Goal: Transaction & Acquisition: Book appointment/travel/reservation

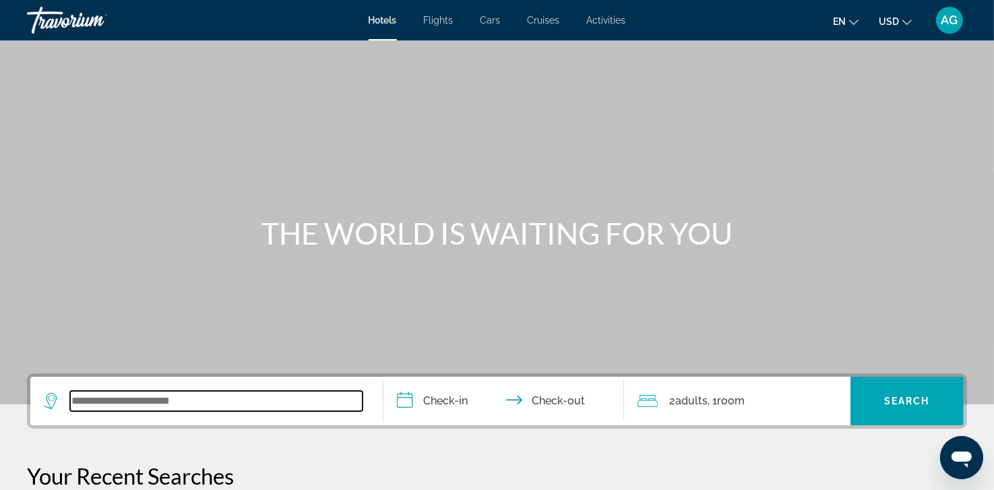
click at [129, 398] on input "Search widget" at bounding box center [216, 401] width 293 height 20
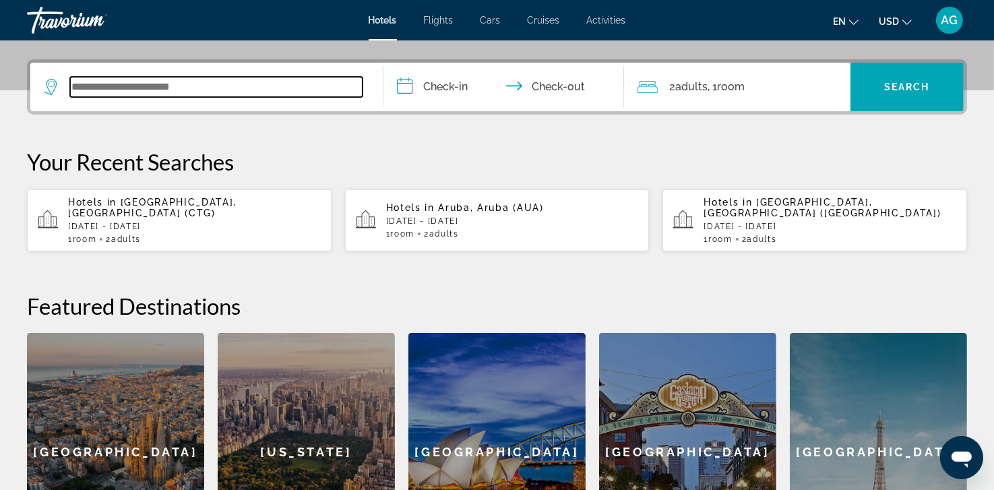
scroll to position [329, 0]
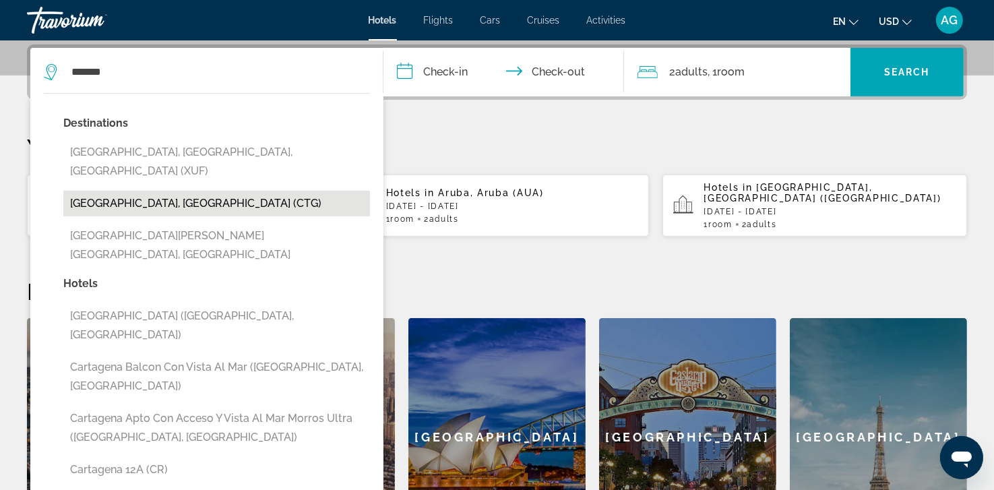
click at [140, 191] on button "[GEOGRAPHIC_DATA], [GEOGRAPHIC_DATA] (CTG)" at bounding box center [216, 204] width 307 height 26
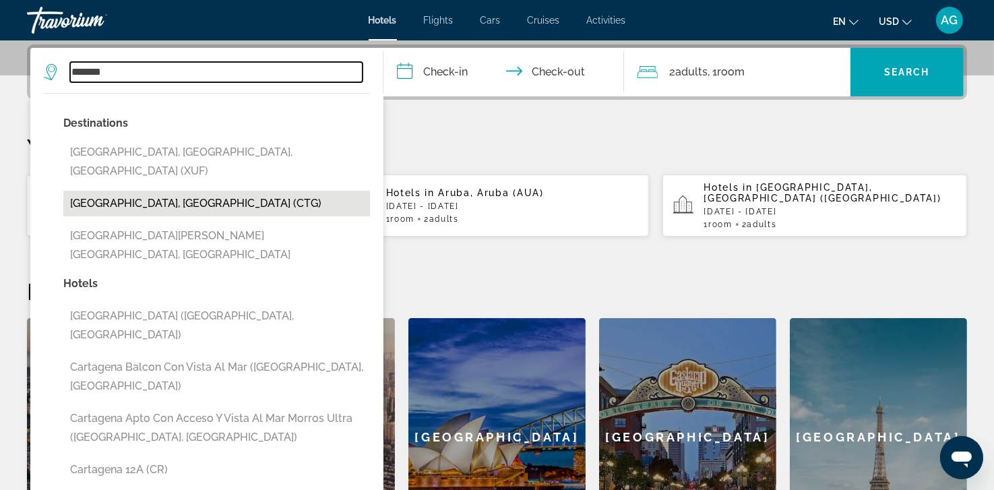
type input "**********"
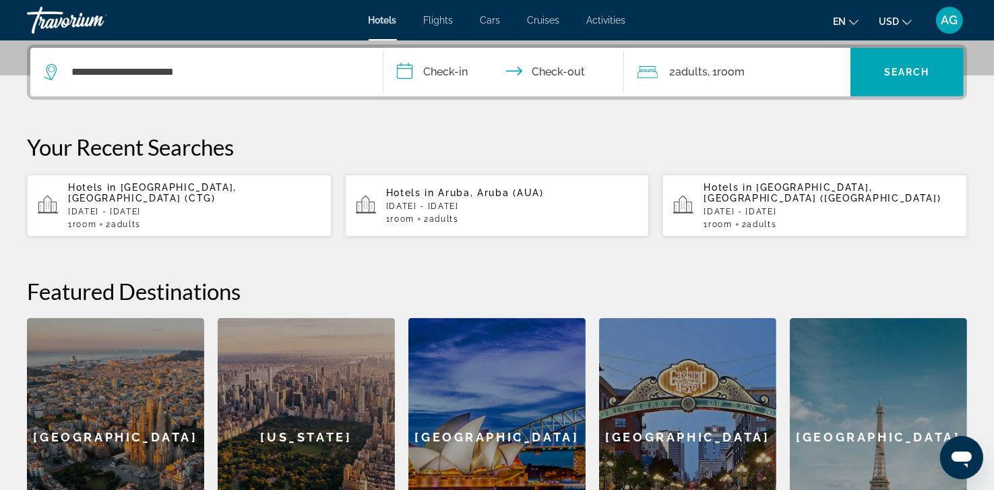
click at [454, 77] on input "**********" at bounding box center [505, 74] width 245 height 53
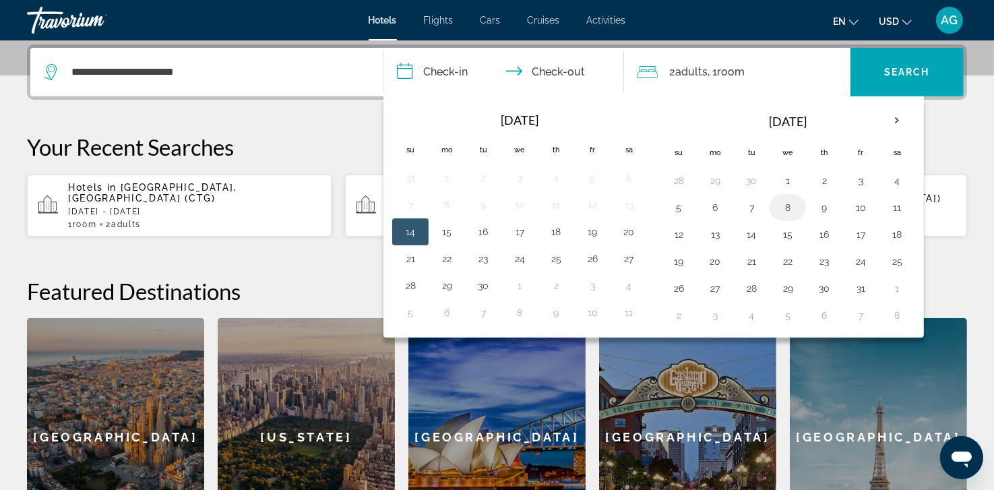
click at [788, 206] on button "8" at bounding box center [788, 207] width 22 height 19
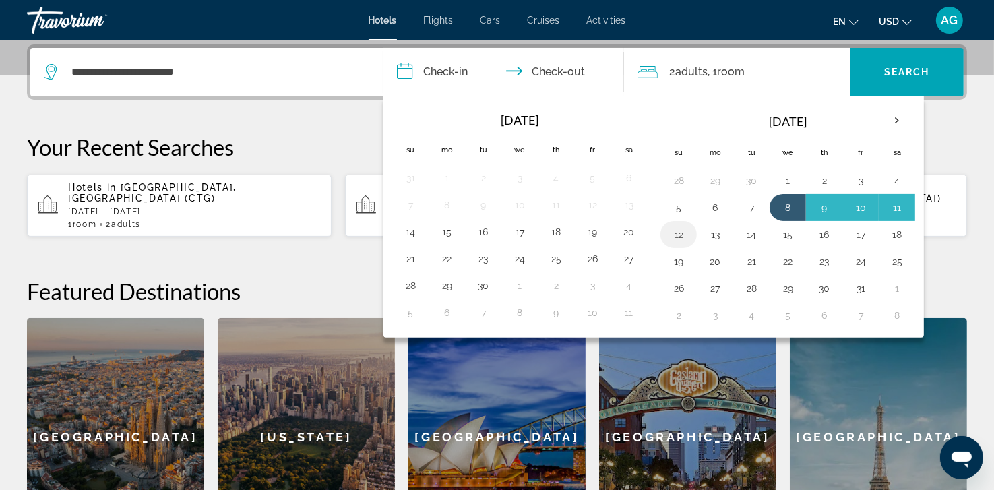
click at [693, 231] on td "12" at bounding box center [678, 234] width 36 height 27
click at [677, 237] on button "12" at bounding box center [679, 234] width 22 height 19
type input "**********"
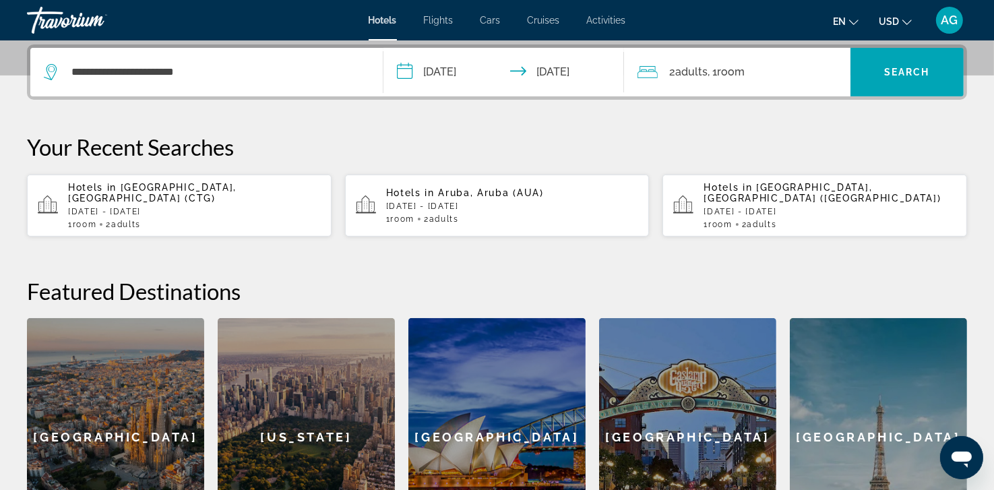
click at [462, 73] on input "**********" at bounding box center [505, 74] width 245 height 53
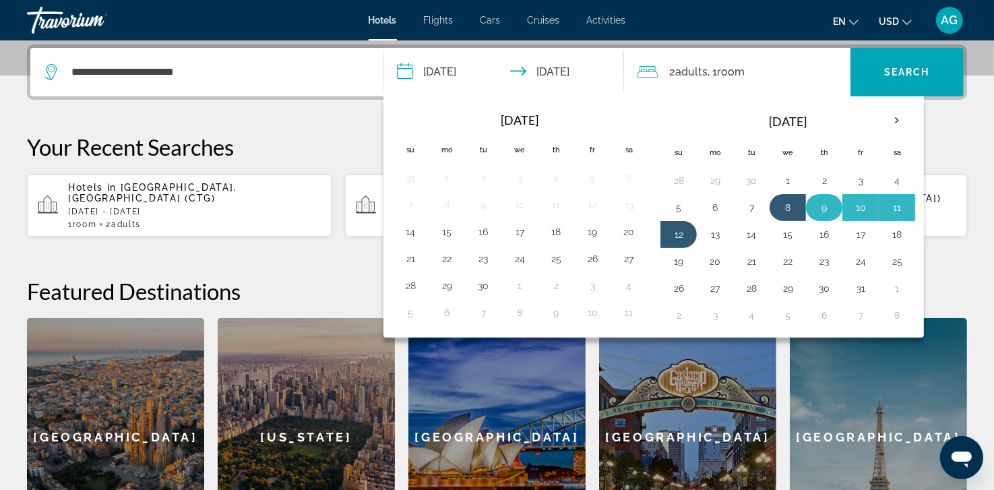
click at [822, 203] on button "9" at bounding box center [824, 207] width 22 height 19
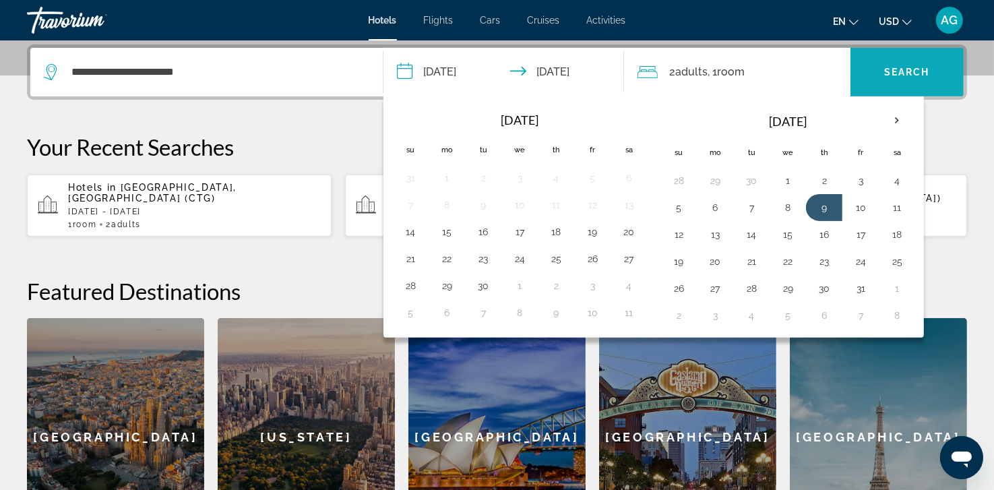
click at [914, 71] on span "Search" at bounding box center [907, 72] width 46 height 11
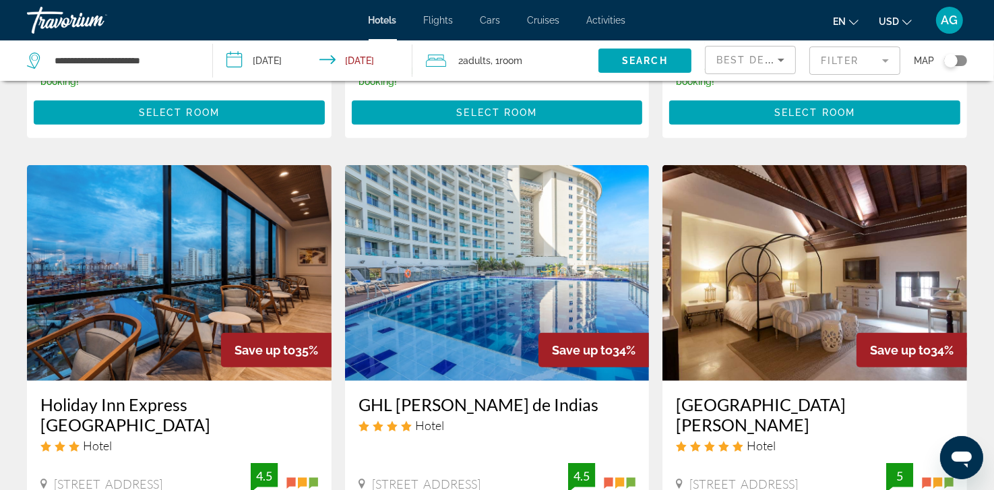
scroll to position [539, 0]
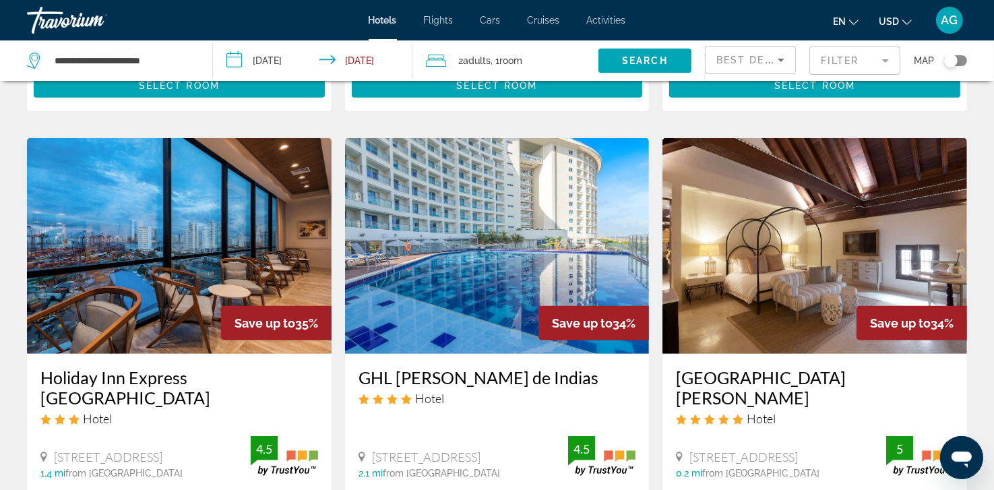
click at [177, 227] on img "Main content" at bounding box center [179, 246] width 305 height 216
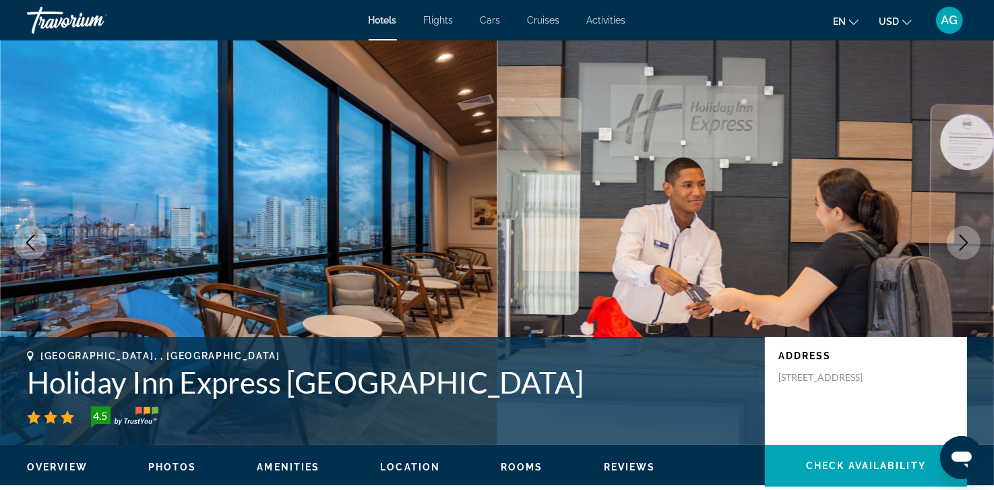
click at [32, 246] on icon "Previous image" at bounding box center [30, 243] width 16 height 16
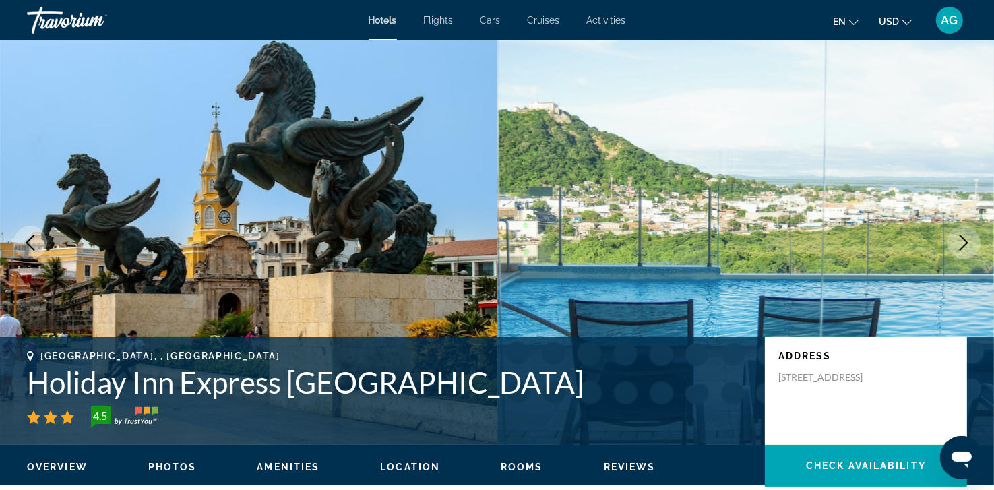
click at [32, 246] on icon "Previous image" at bounding box center [30, 243] width 16 height 16
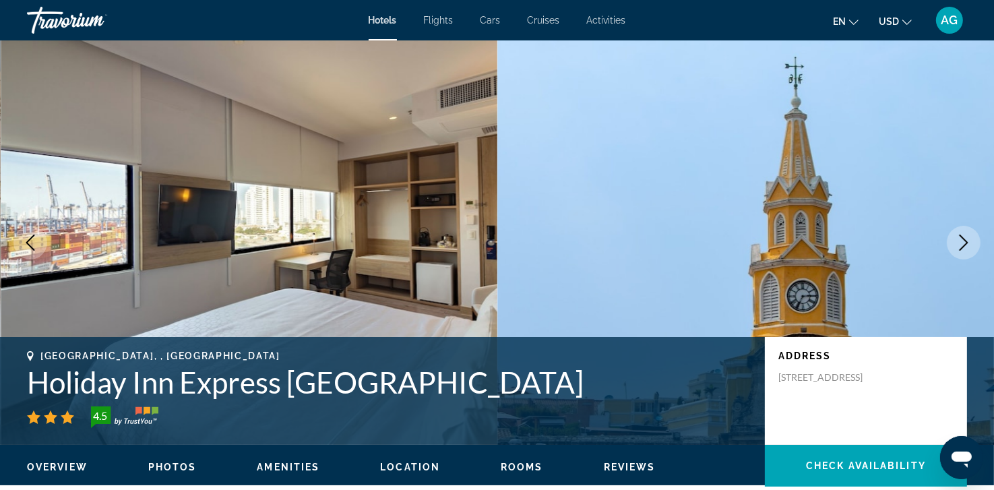
click at [32, 246] on icon "Previous image" at bounding box center [30, 243] width 16 height 16
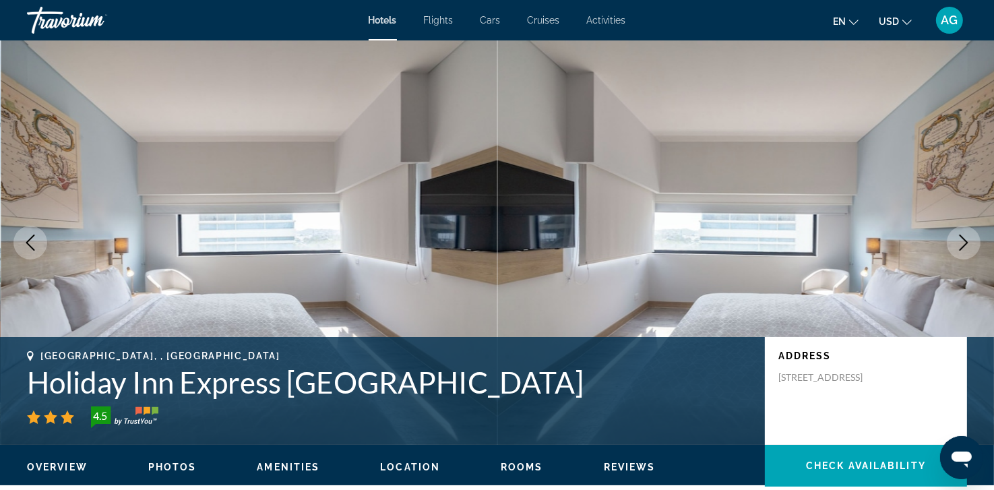
click at [32, 245] on icon "Previous image" at bounding box center [30, 243] width 16 height 16
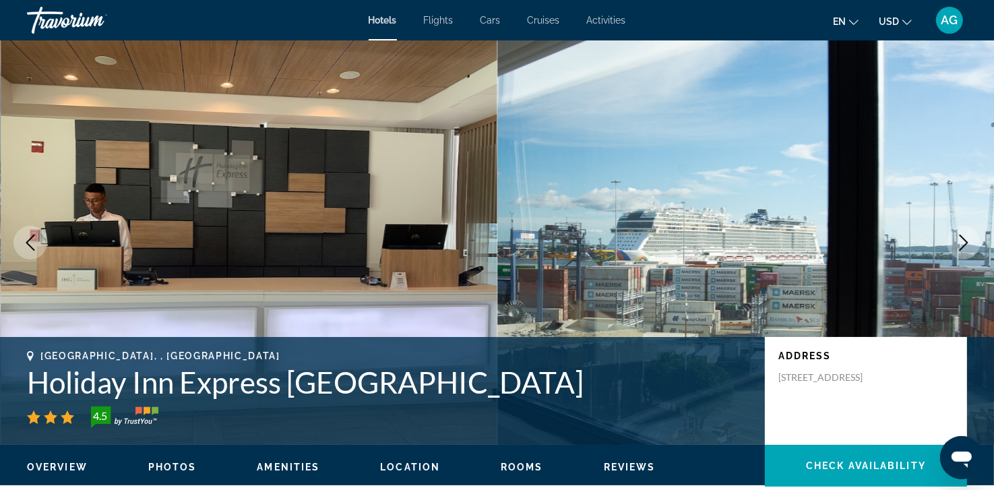
click at [32, 245] on icon "Previous image" at bounding box center [30, 243] width 16 height 16
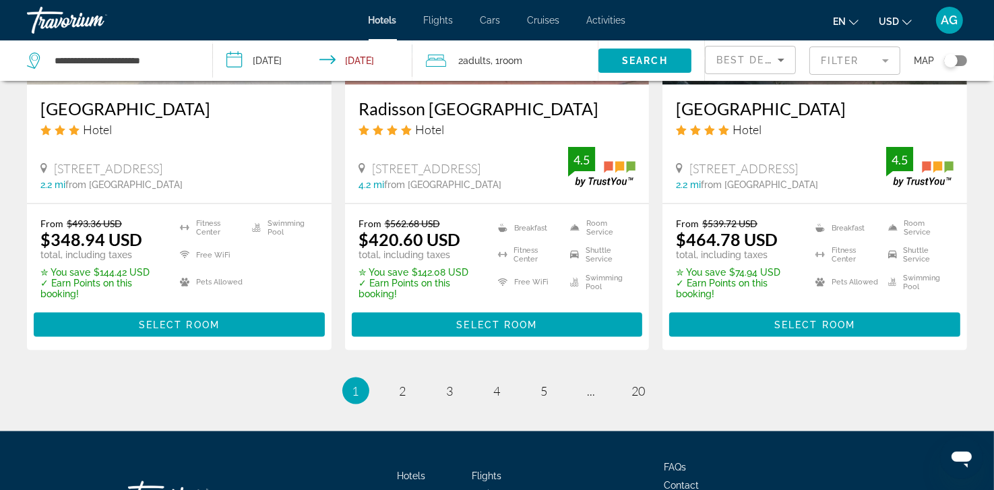
scroll to position [1887, 0]
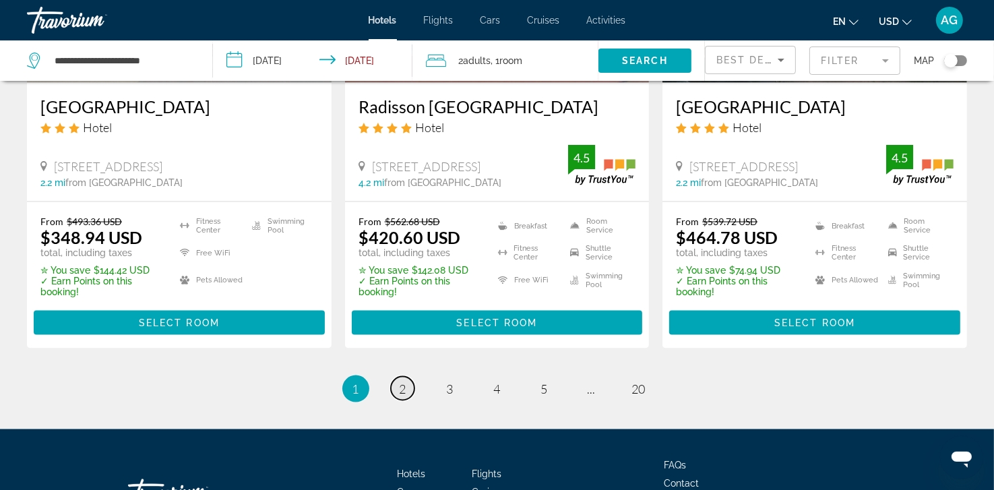
click at [402, 381] on span "2" at bounding box center [403, 388] width 7 height 15
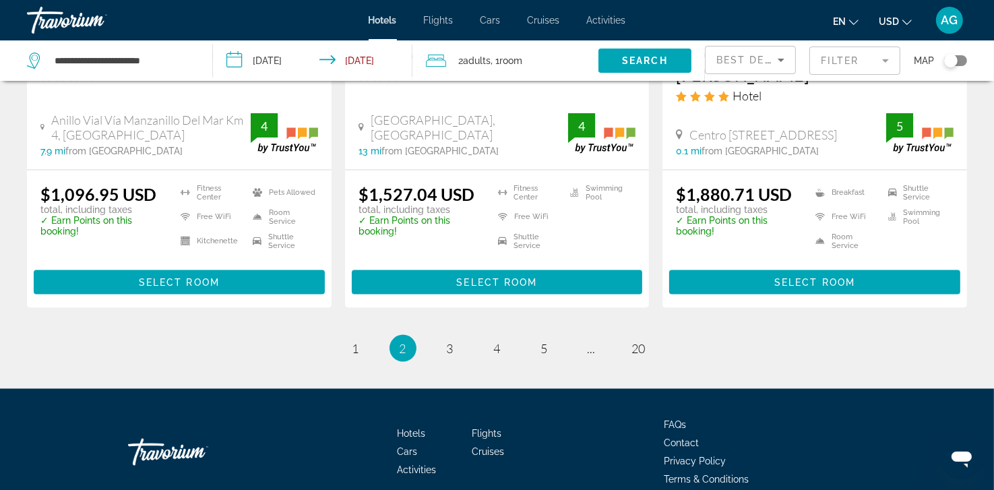
scroll to position [1914, 0]
